Goal: Transaction & Acquisition: Purchase product/service

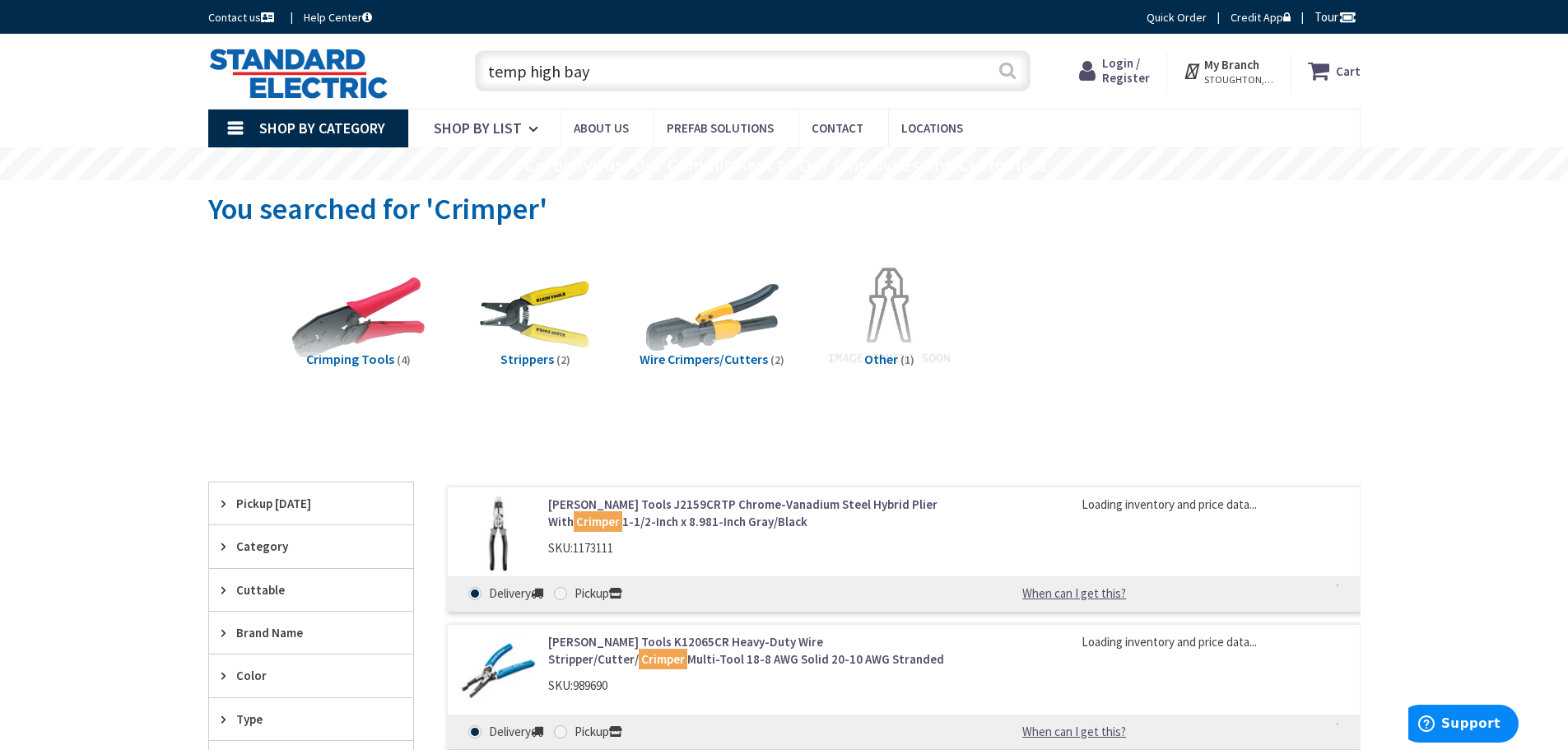
type input "temp high bay"
click at [1011, 72] on button "Search" at bounding box center [1008, 70] width 22 height 37
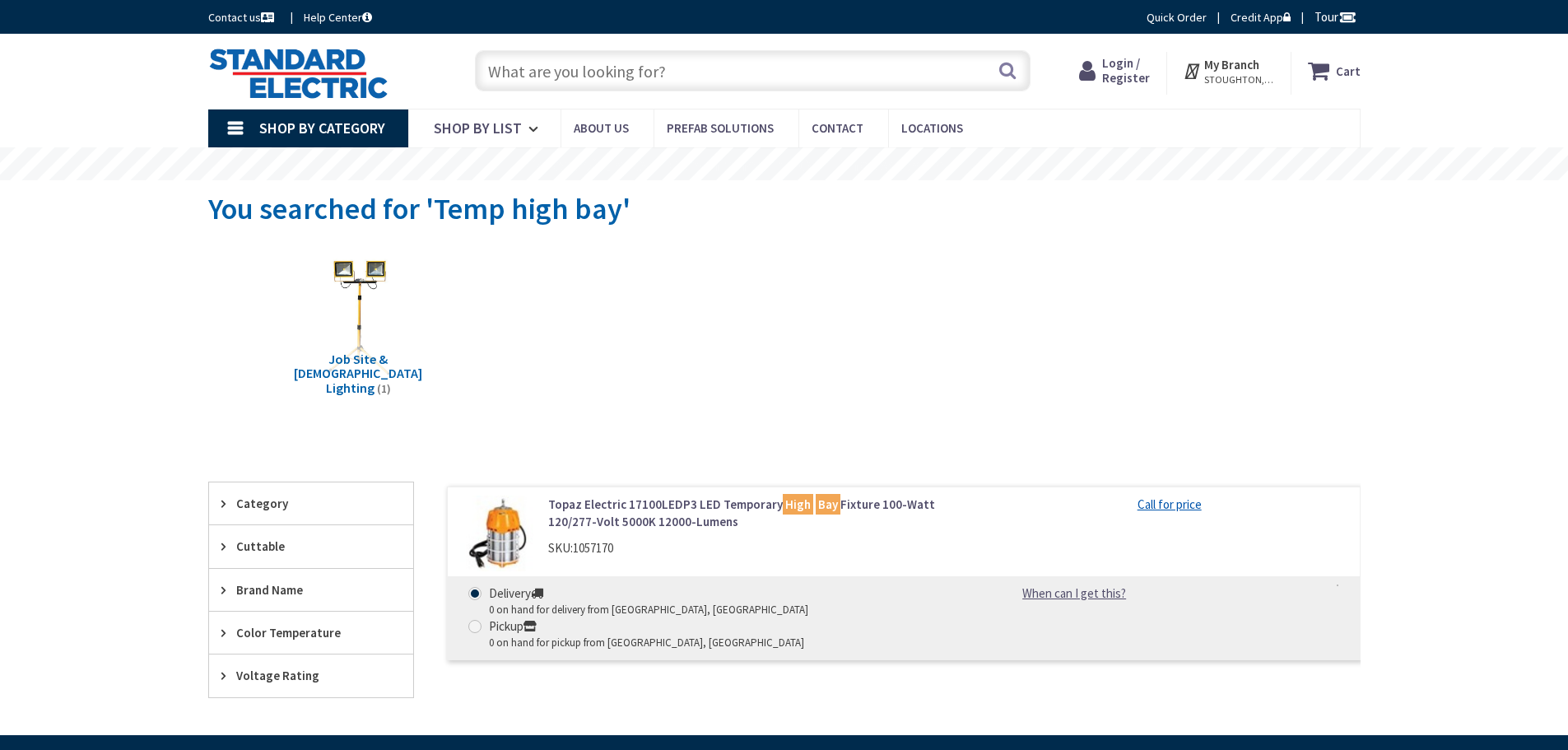
drag, startPoint x: 0, startPoint y: 0, endPoint x: 733, endPoint y: 286, distance: 786.8
click at [731, 286] on div "Job Site & Temporary Lighting (1)" at bounding box center [784, 330] width 1095 height 177
click at [736, 86] on input "text" at bounding box center [752, 70] width 555 height 41
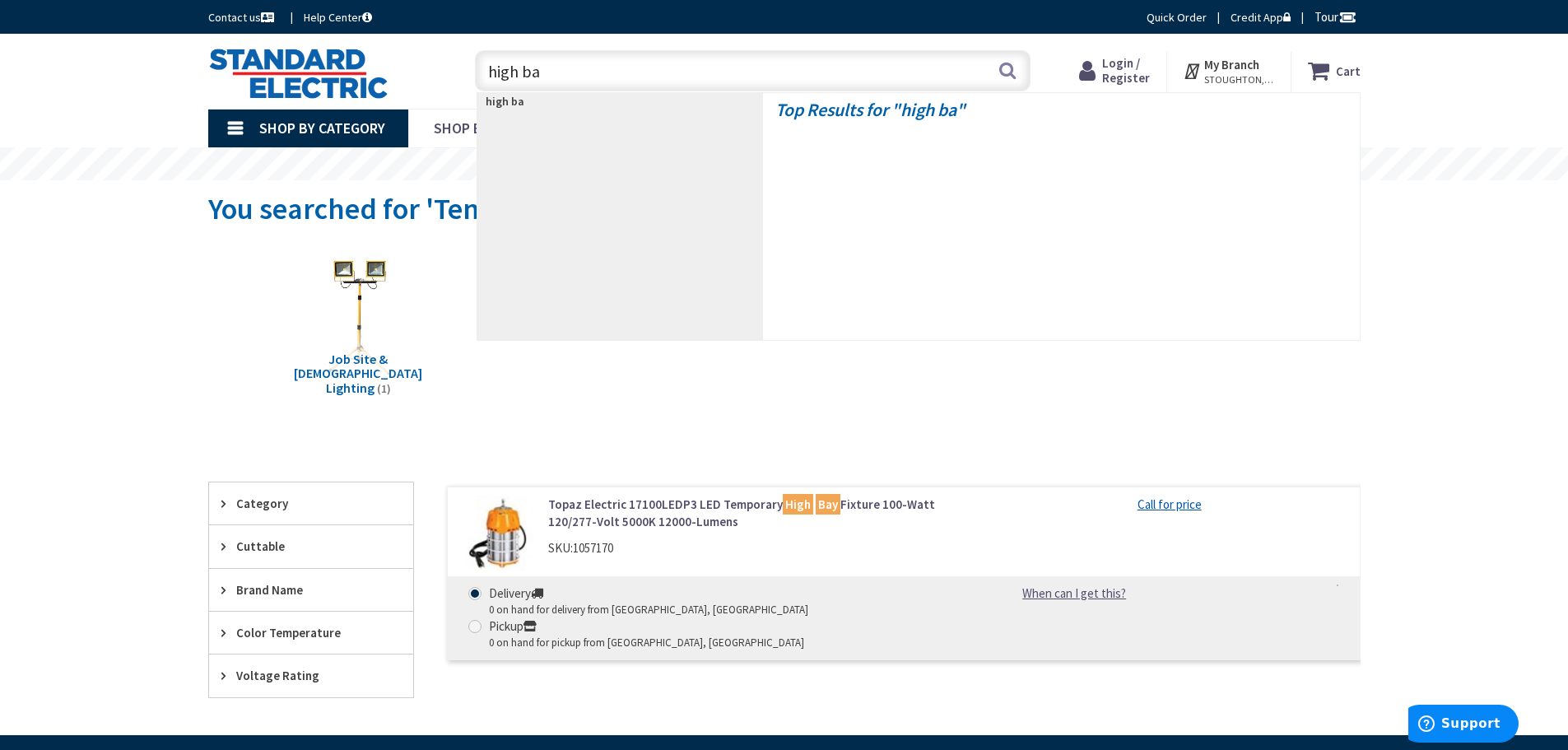
type input "high bay"
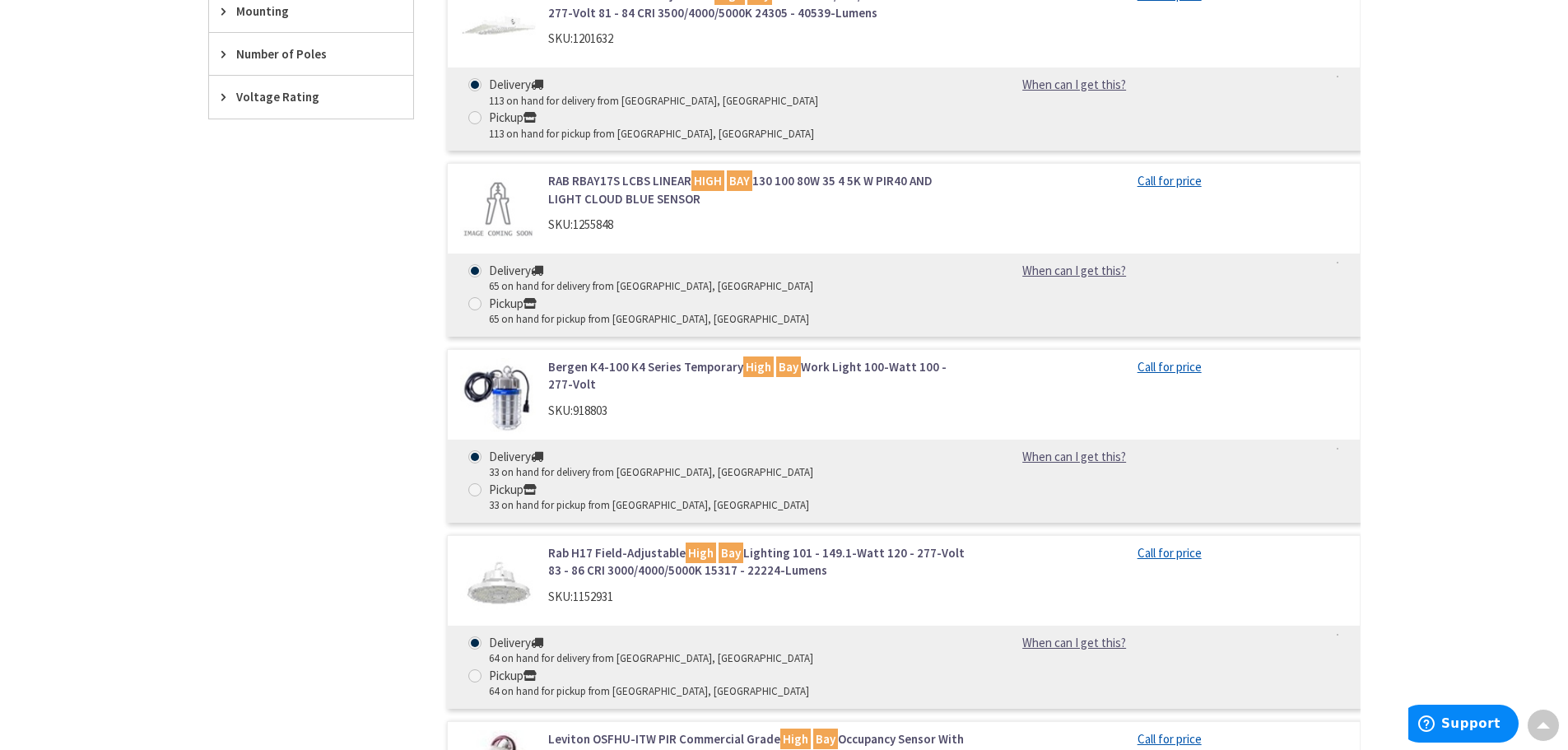
scroll to position [740, 0]
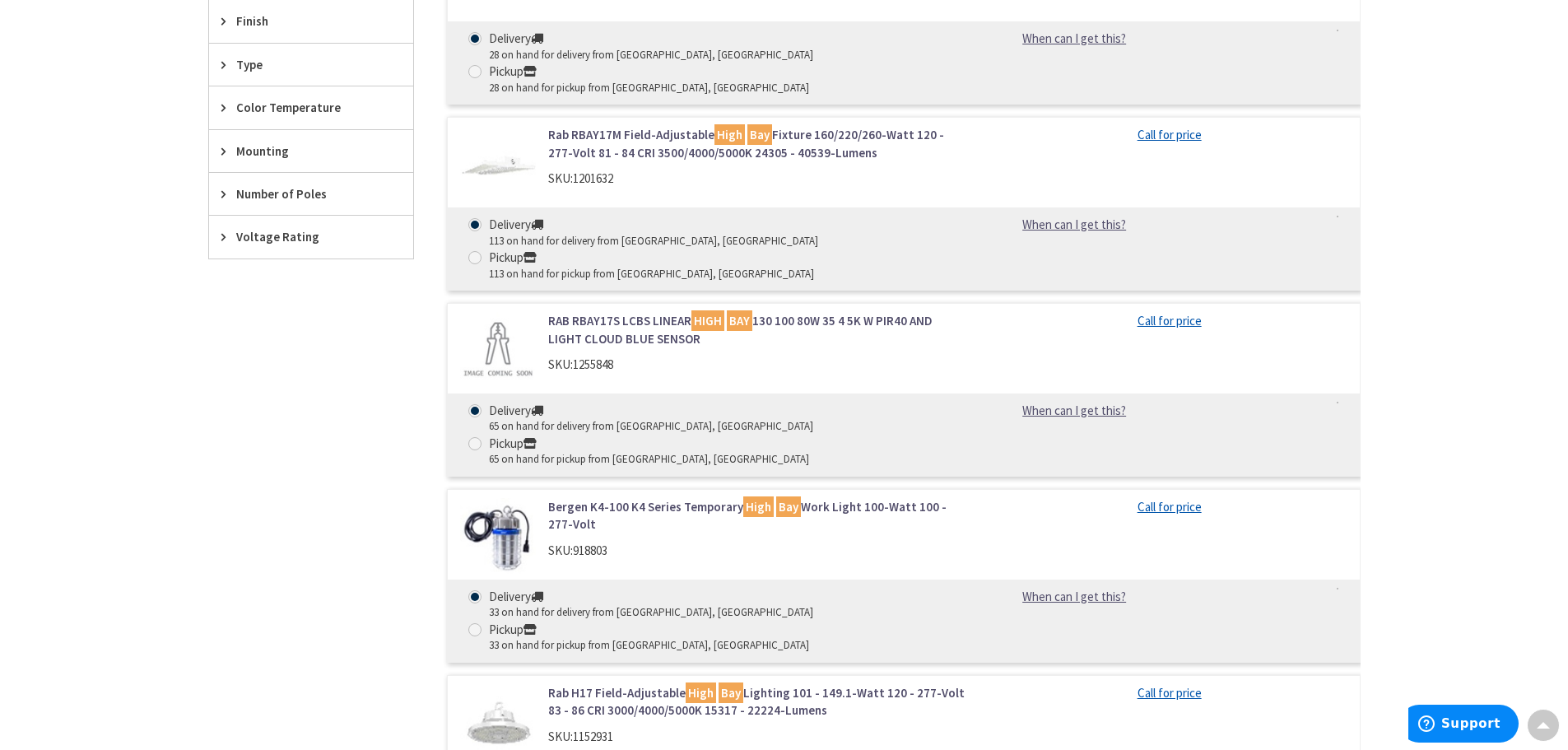
click at [672, 497] on link "Bergen K4-100 K4 Series Temporary High Bay Work Light 100-Watt 100 - 277-Volt" at bounding box center [758, 515] width 419 height 35
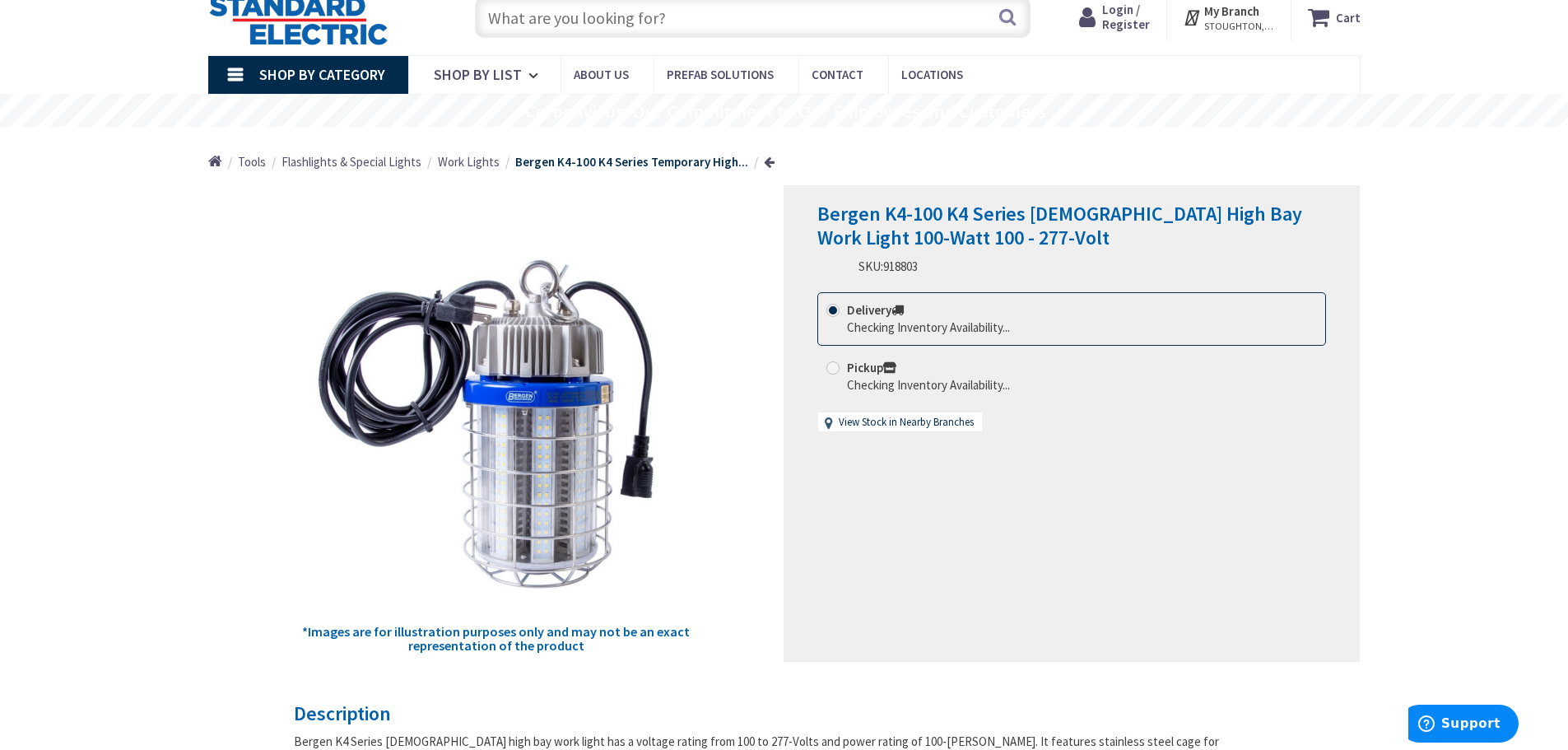
scroll to position [82, 0]
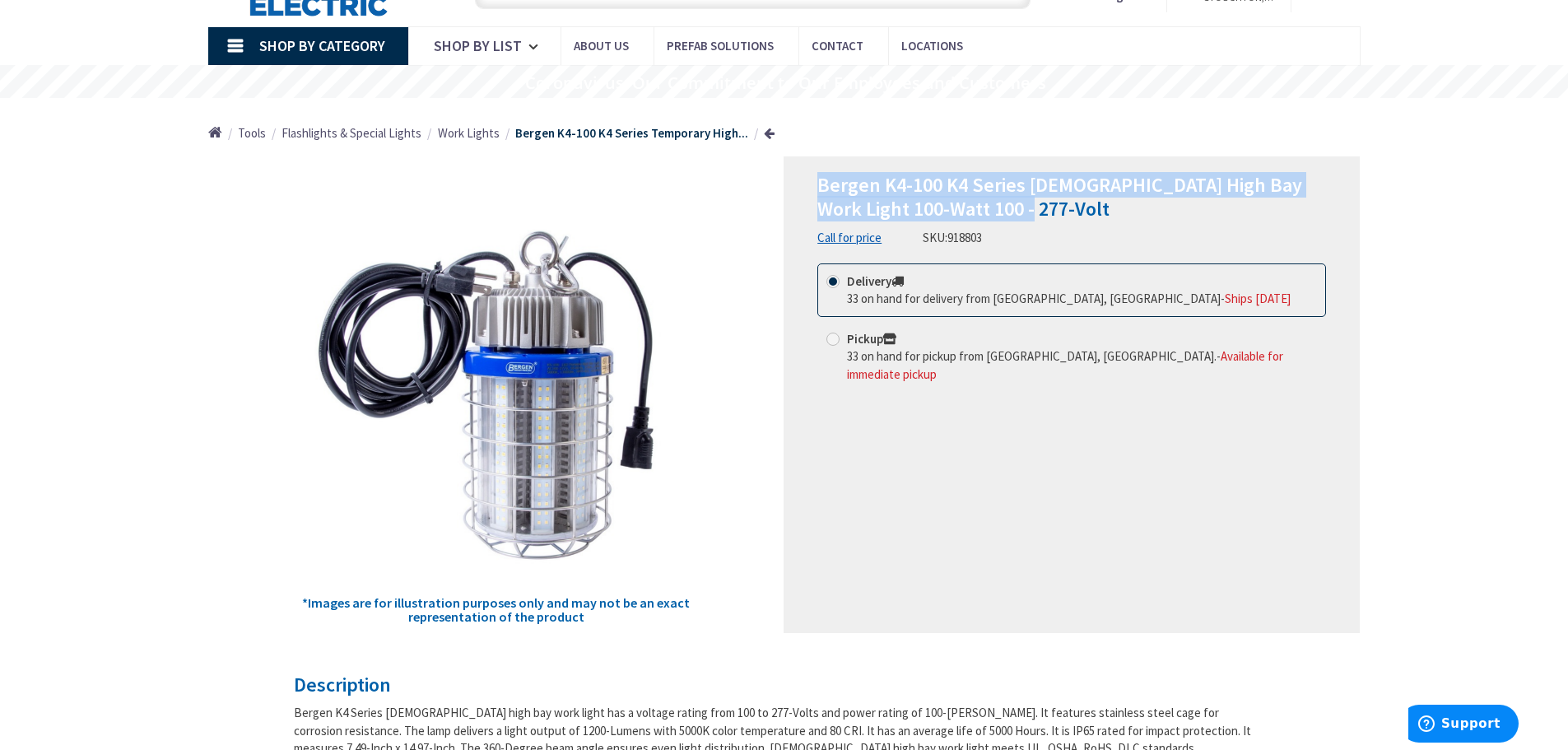
drag, startPoint x: 1019, startPoint y: 208, endPoint x: 808, endPoint y: 193, distance: 211.5
click at [808, 193] on div "Bergen K4-100 K4 Series Temporary High Bay Work Light 100-Watt 100 - 277-Volt C…" at bounding box center [1071, 395] width 576 height 477
copy span "Bergen K4-100 K4 Series Temporary High Bay Work Light 100-Watt 100 - 277-Volt"
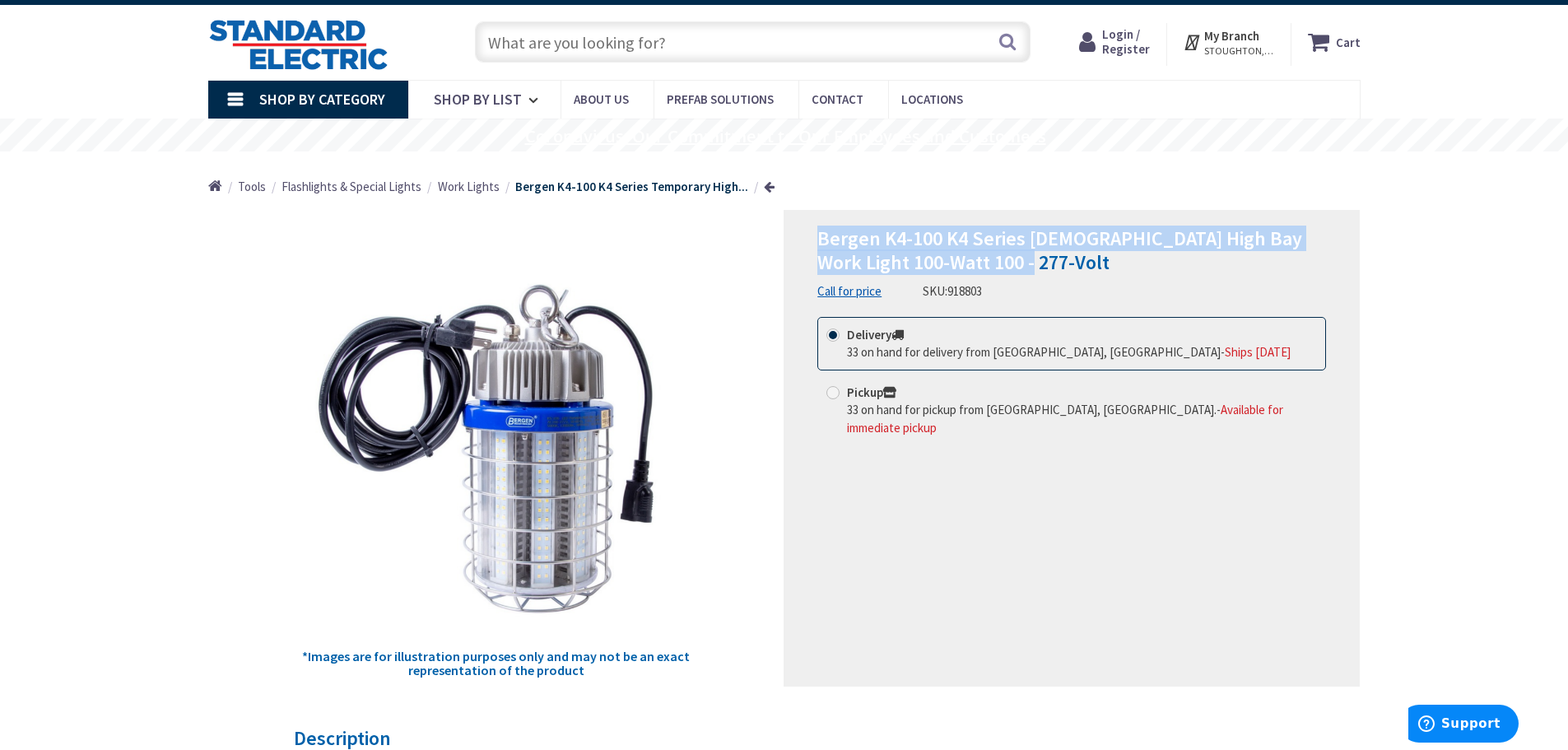
scroll to position [0, 0]
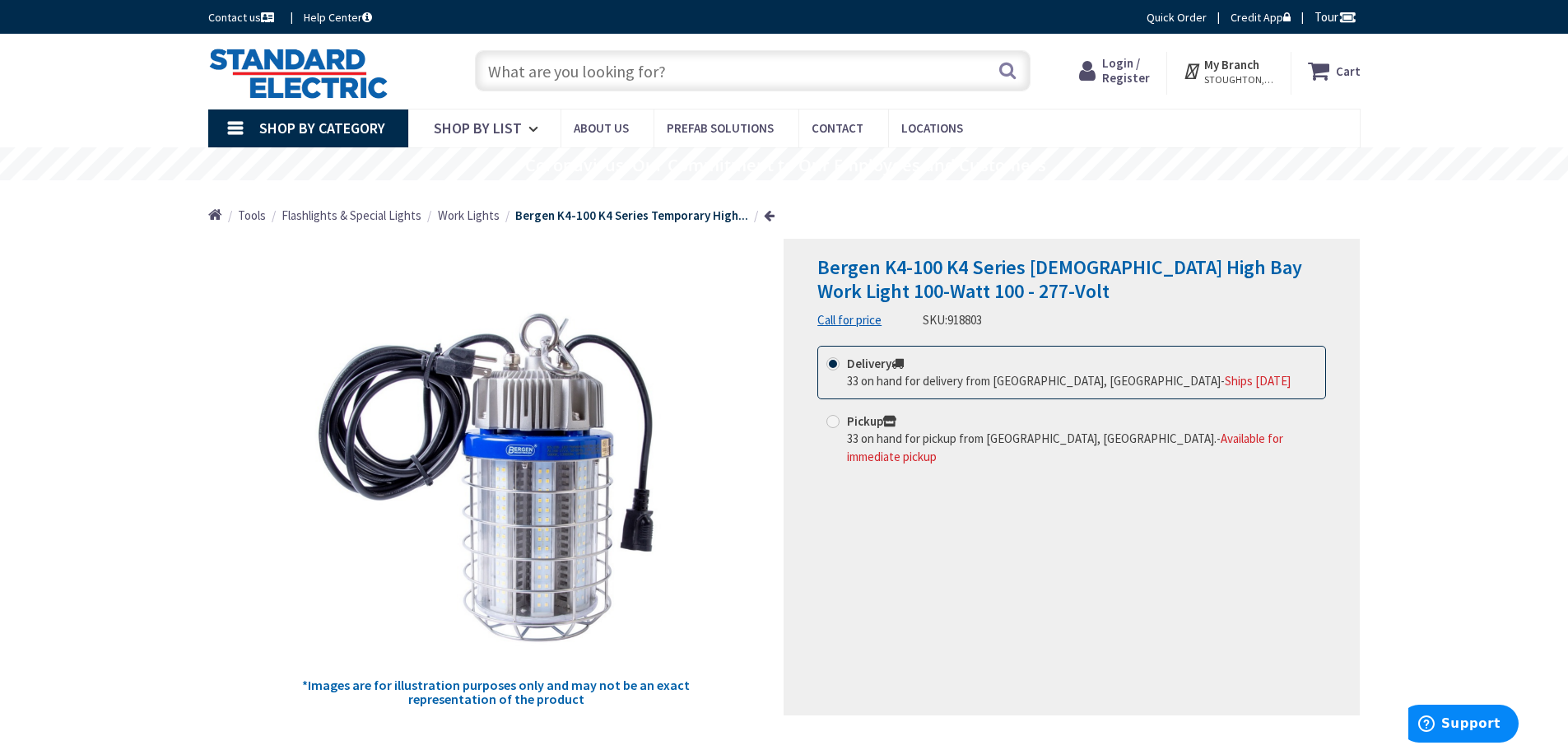
click at [889, 80] on input "text" at bounding box center [752, 70] width 555 height 41
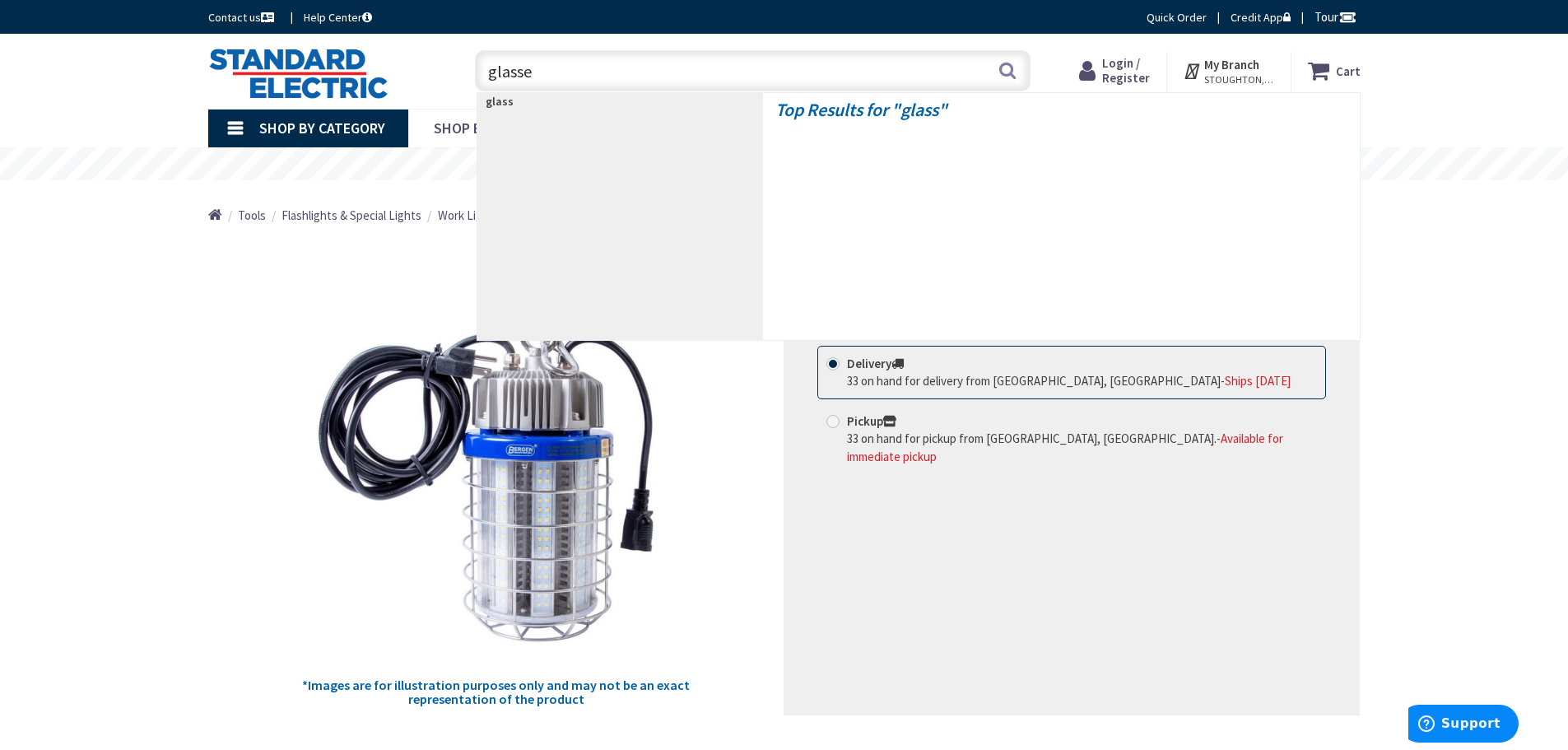
type input "glasses"
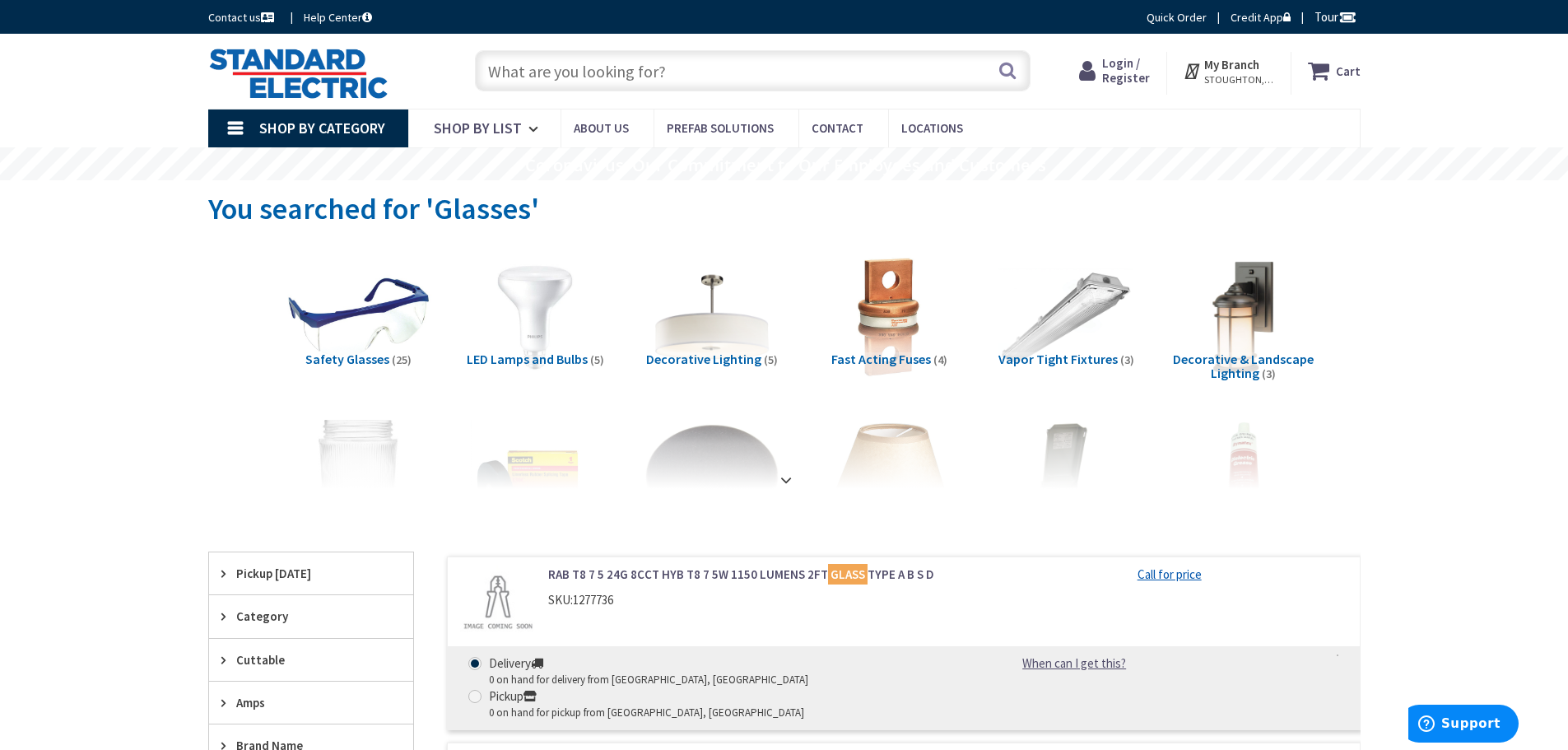
click at [343, 327] on img at bounding box center [357, 317] width 149 height 149
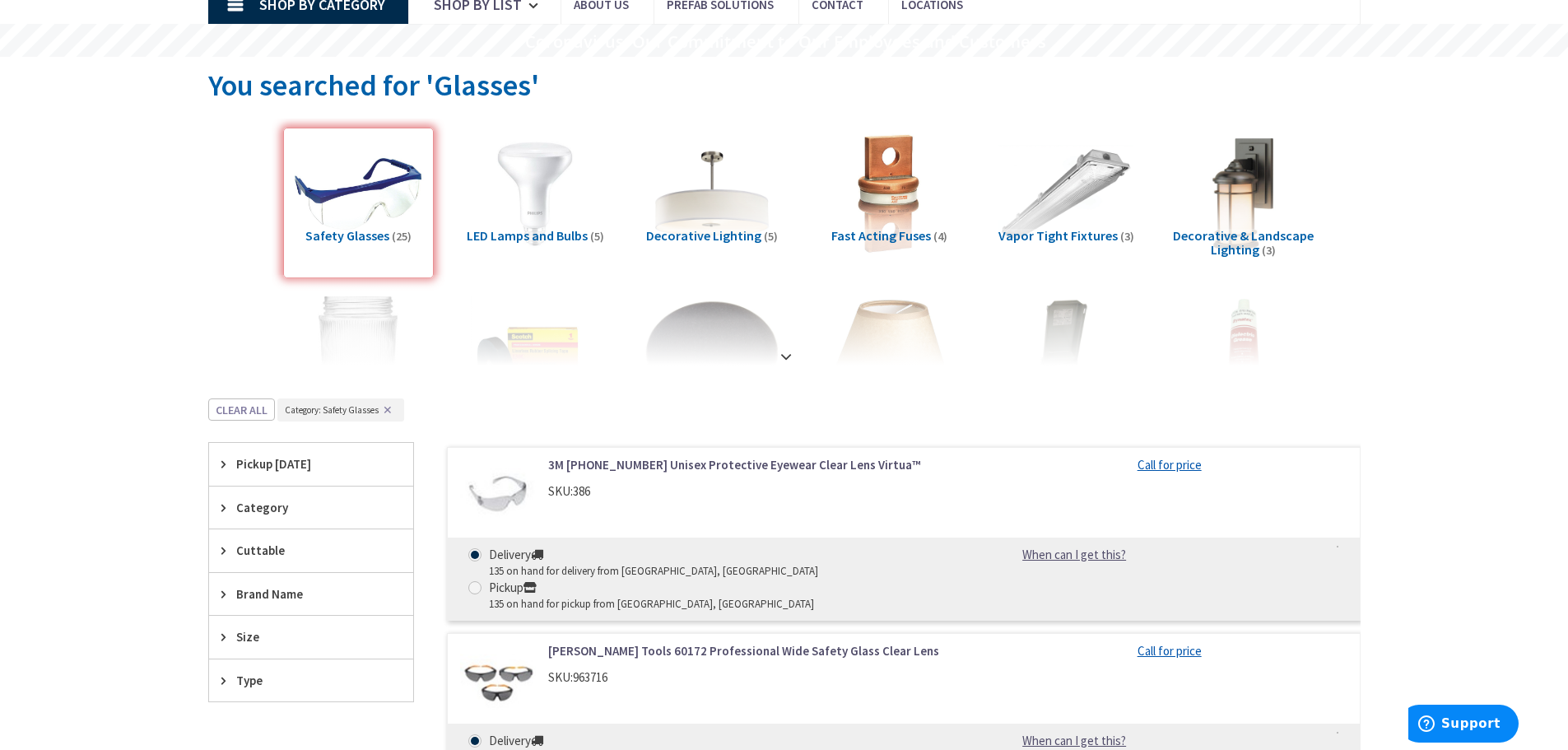
scroll to position [329, 0]
